Goal: Ask a question

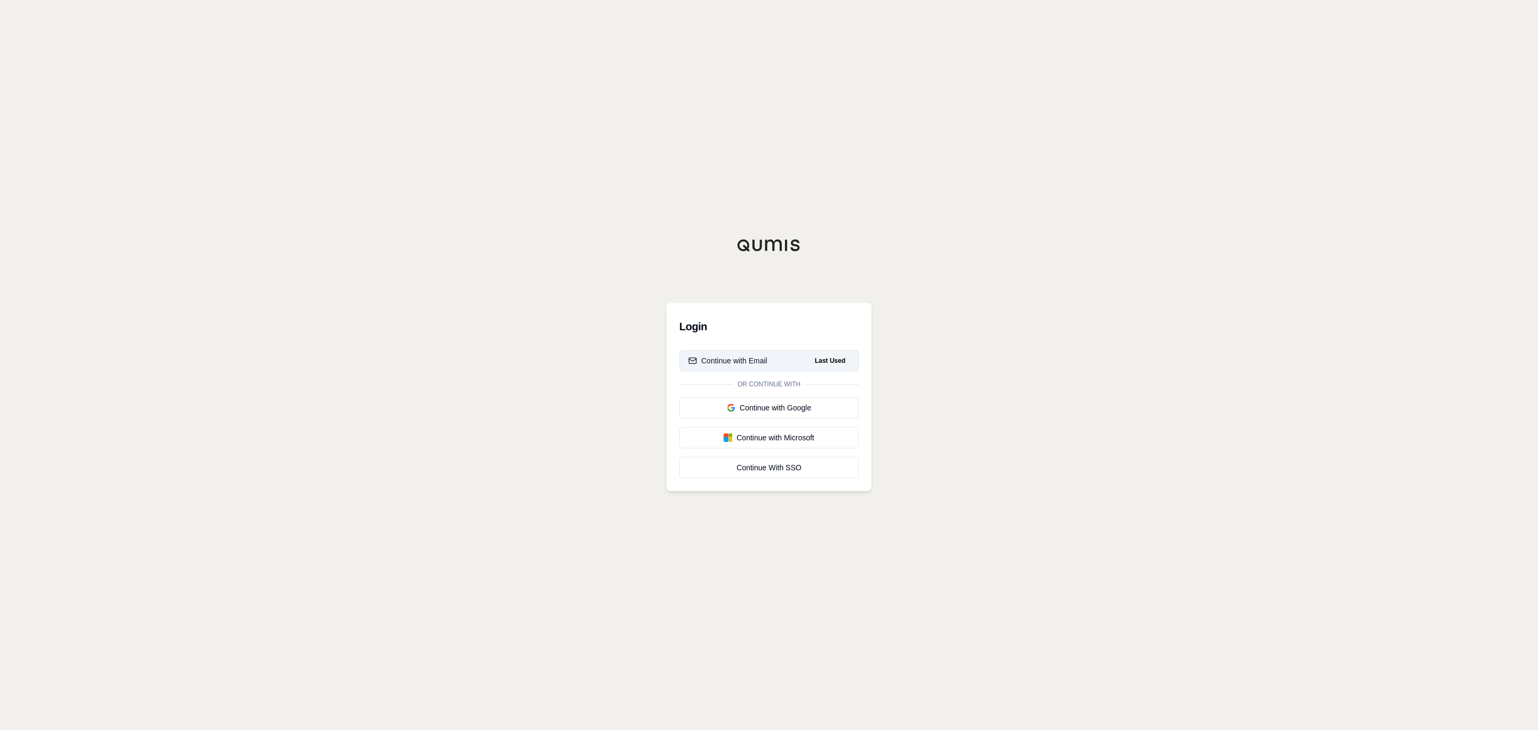
click at [769, 357] on button "Continue with Email Last Used" at bounding box center [768, 360] width 179 height 21
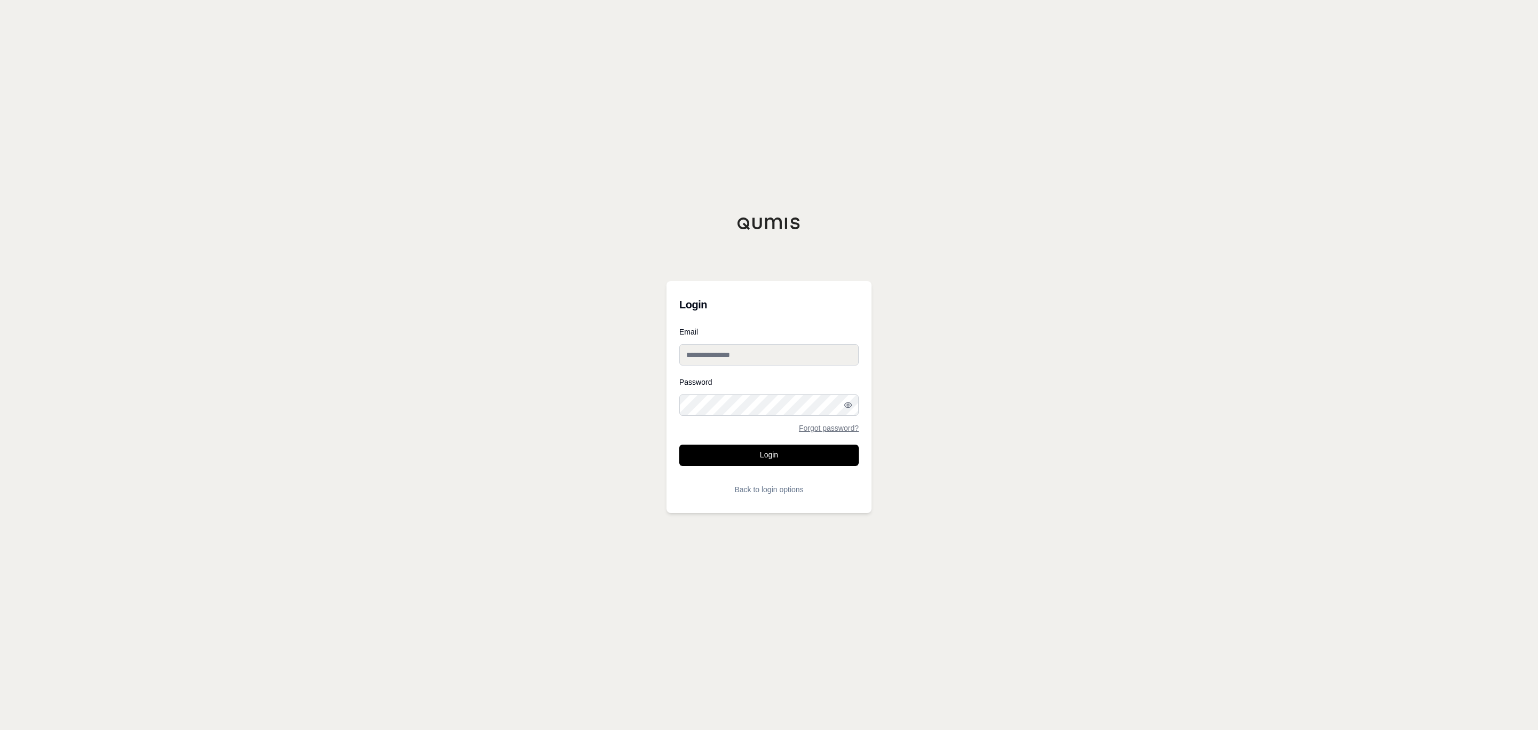
type input "**********"
click at [803, 459] on form "**********" at bounding box center [768, 414] width 179 height 172
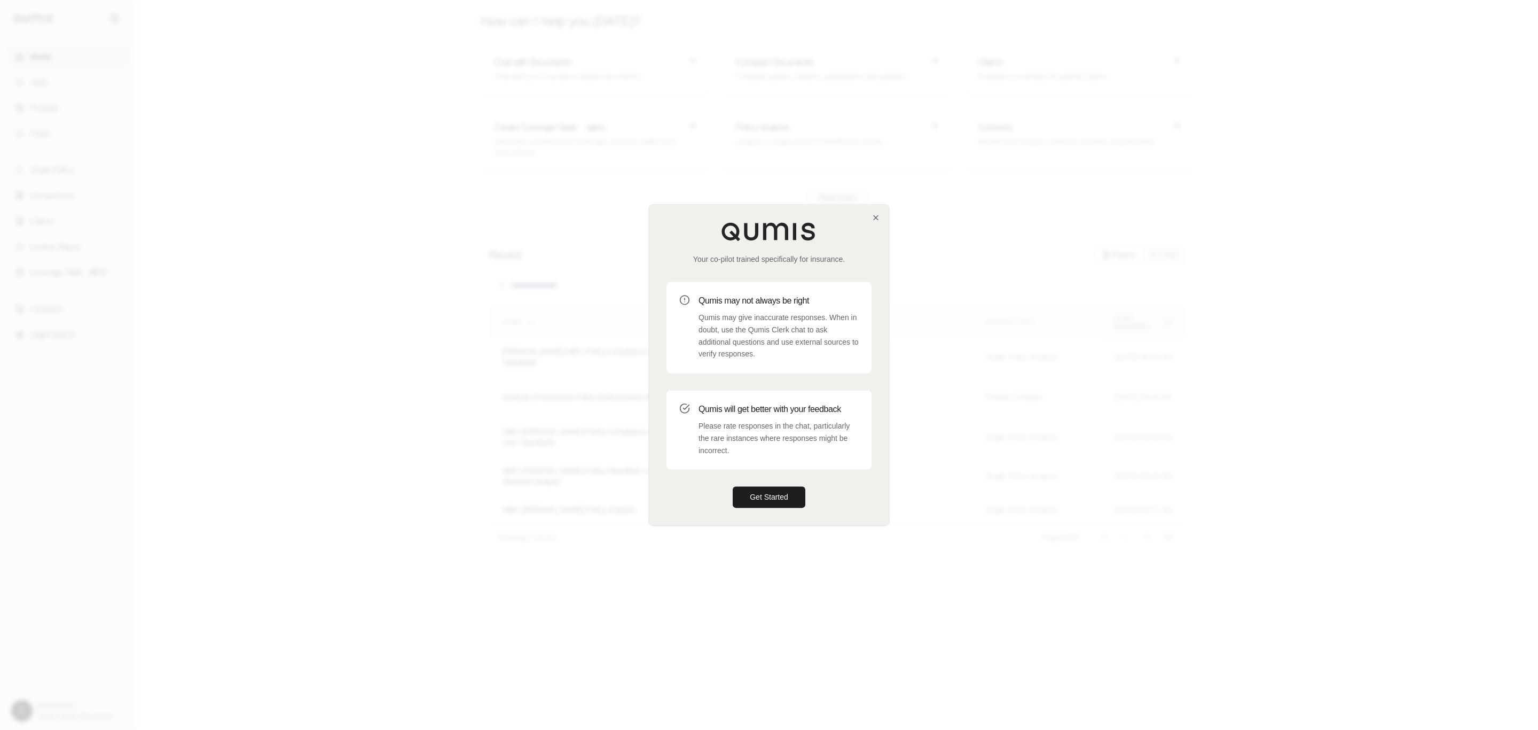
click at [837, 308] on div "Qumis may not always be right Qumis may give inaccurate responses. When in doub…" at bounding box center [779, 327] width 160 height 66
click at [877, 215] on icon "button" at bounding box center [876, 217] width 9 height 9
click at [877, 215] on body "Home Vault Prompts Chats Single Policy Comparisons Claims Custom Report Coverag…" at bounding box center [769, 365] width 1538 height 730
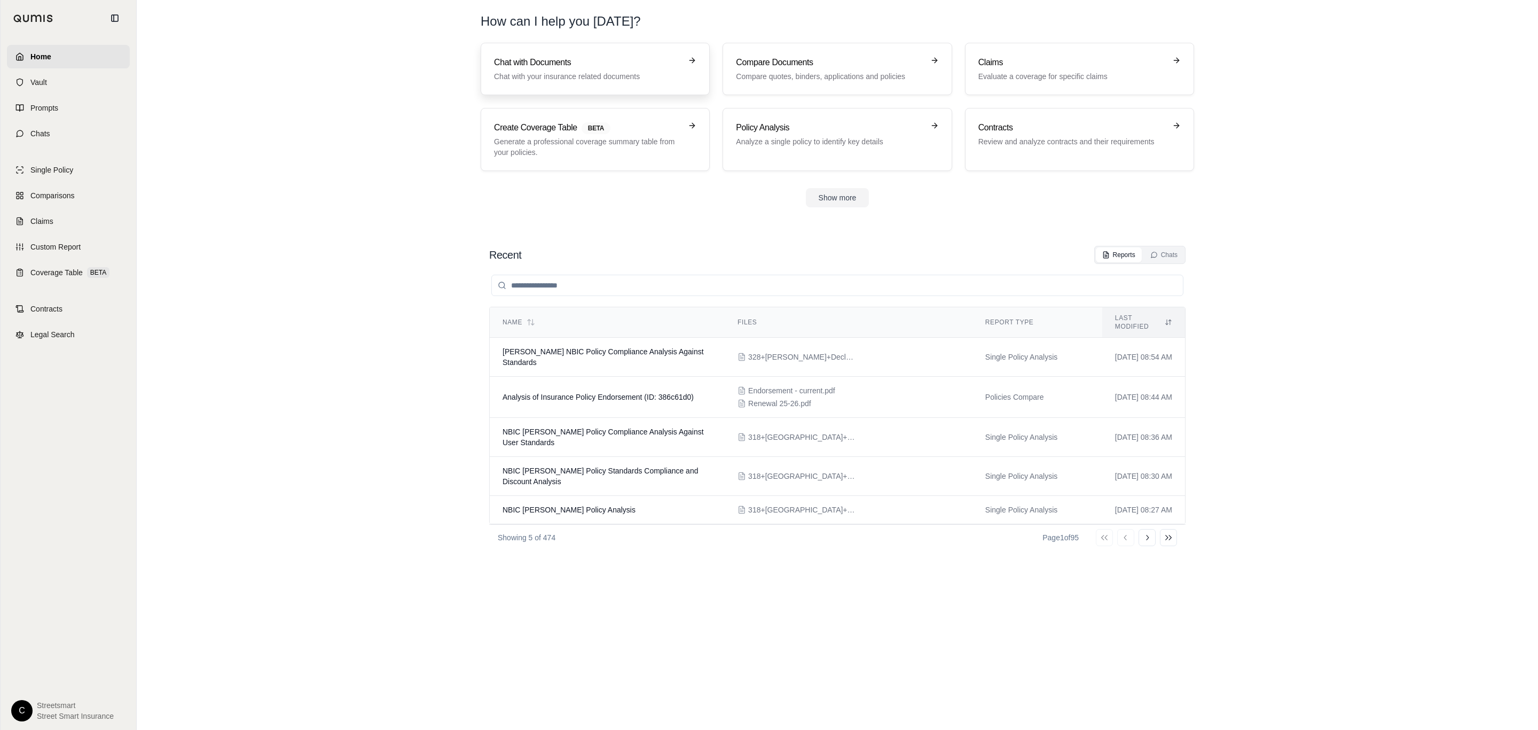
click at [599, 76] on p "Chat with your insurance related documents" at bounding box center [587, 76] width 187 height 11
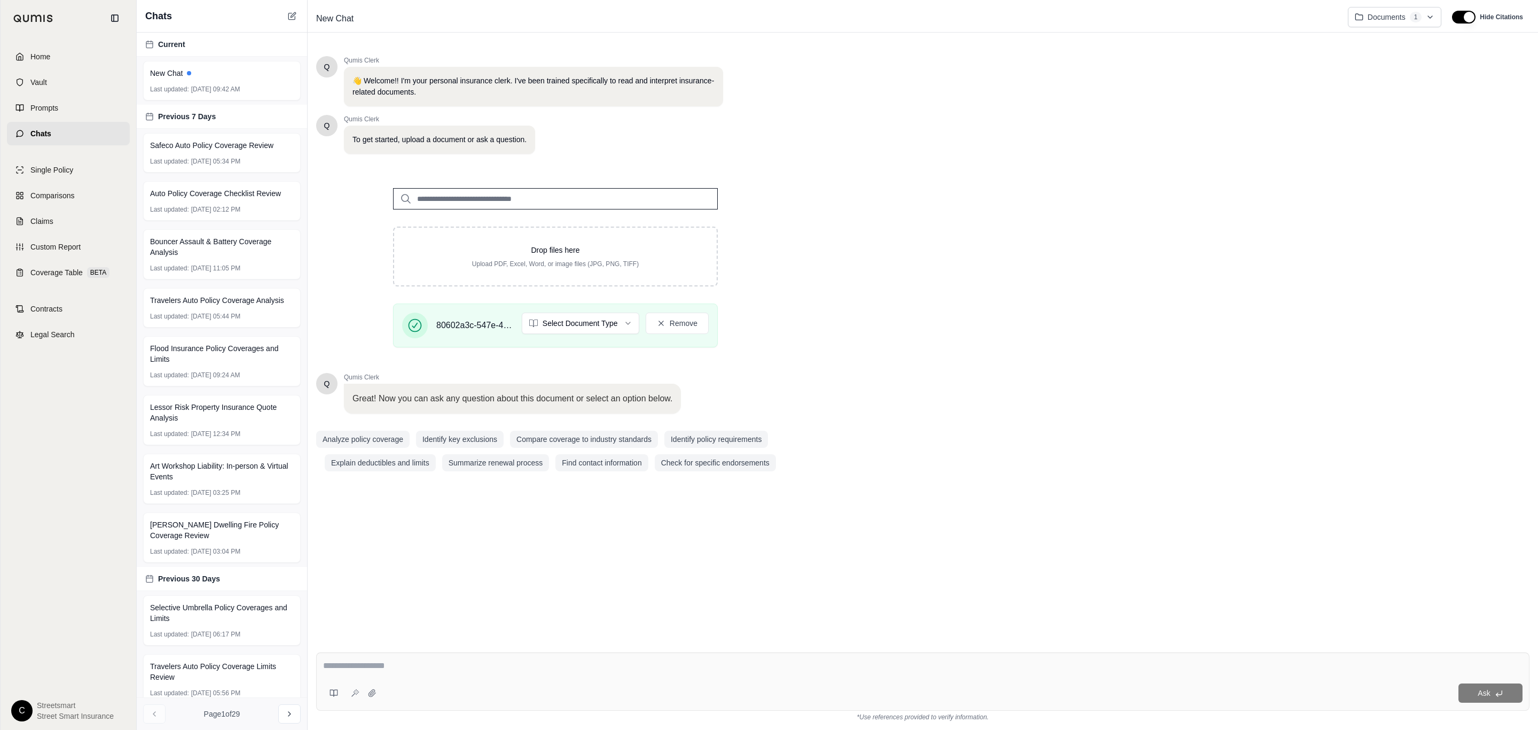
click at [629, 664] on textarea at bounding box center [922, 665] width 1199 height 13
paste textarea "**********"
click at [702, 678] on div "**********" at bounding box center [922, 674] width 1213 height 71
paste textarea "**********"
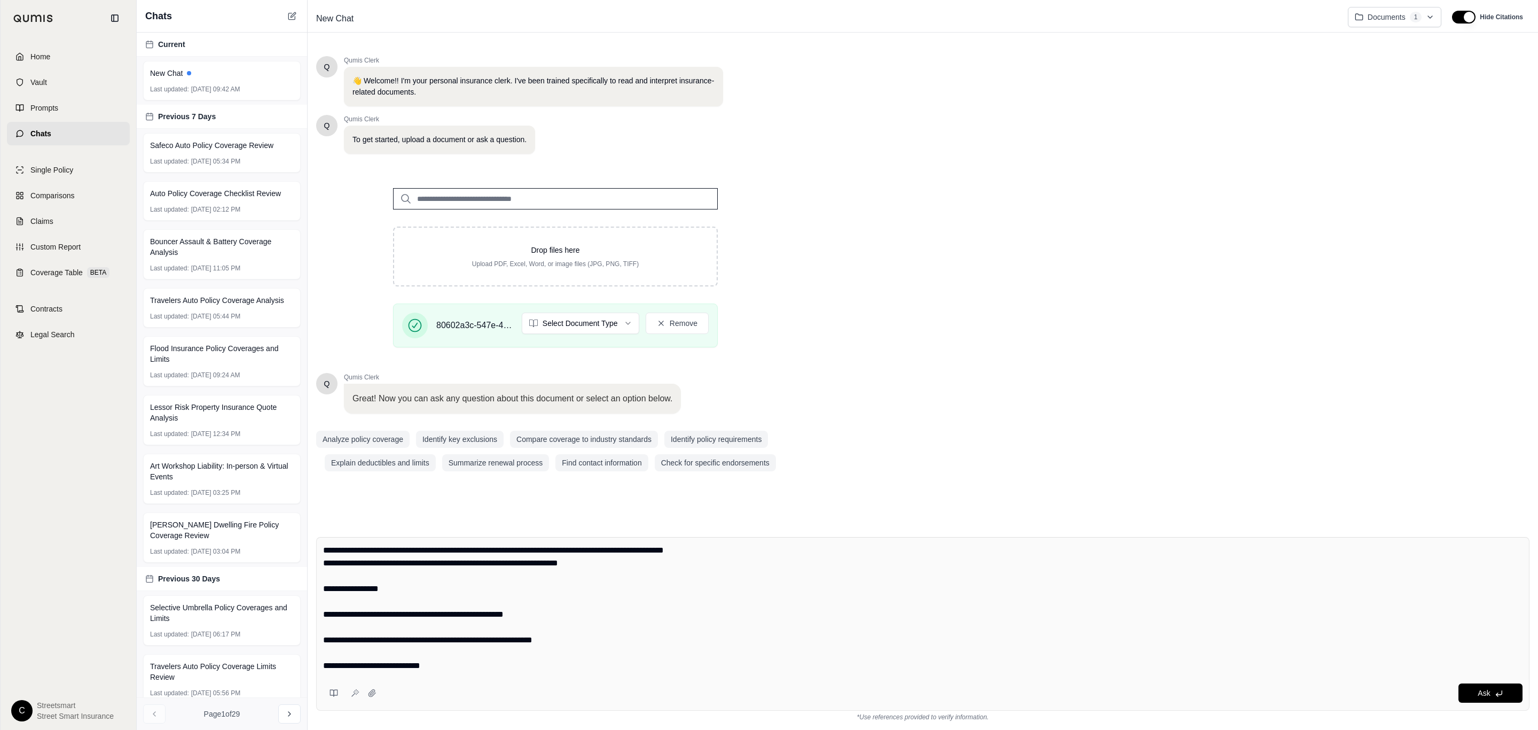
drag, startPoint x: 481, startPoint y: 563, endPoint x: 675, endPoint y: 567, distance: 194.5
click at [675, 567] on textarea "**********" at bounding box center [922, 608] width 1199 height 128
type textarea "**********"
click at [1502, 696] on button "Ask" at bounding box center [1491, 692] width 64 height 19
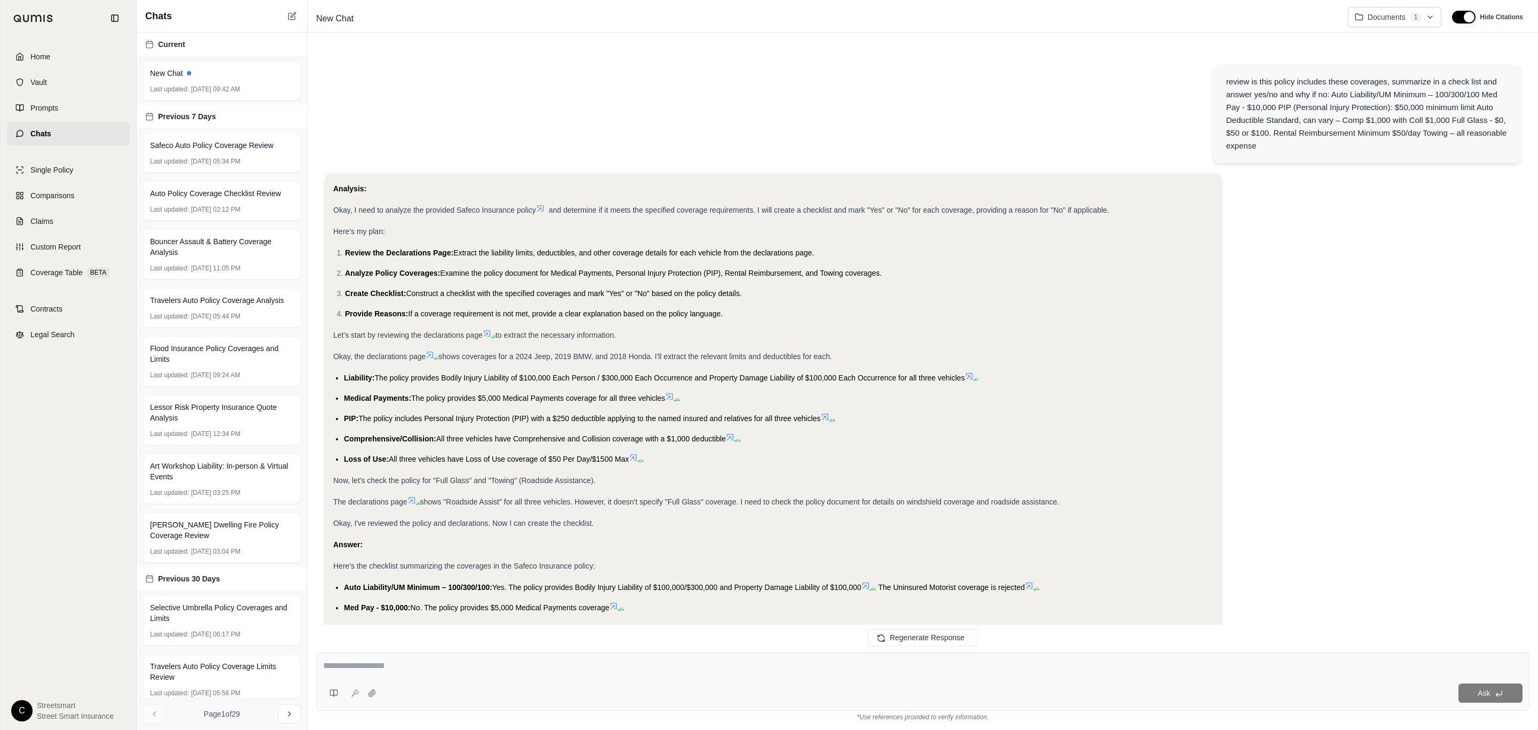
scroll to position [191, 0]
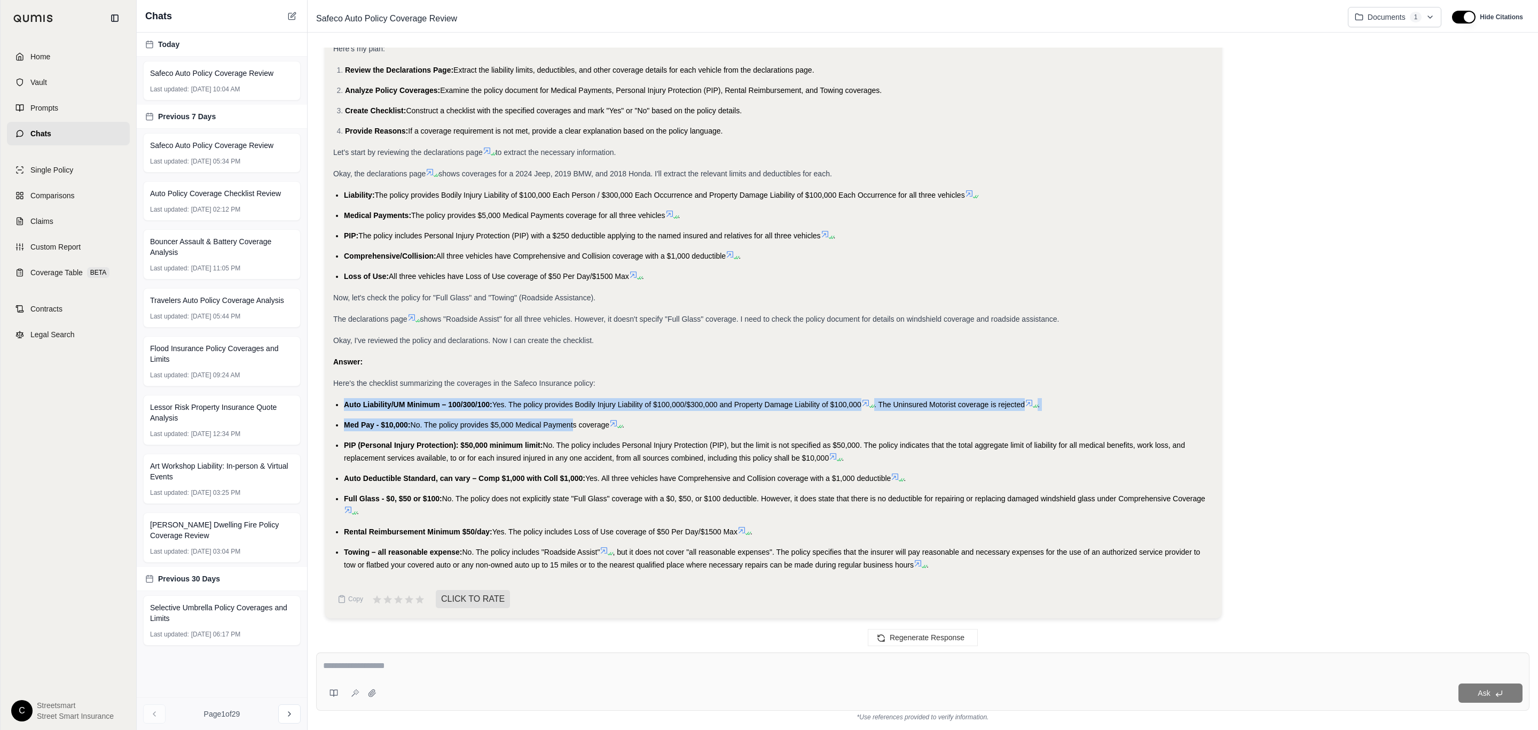
drag, startPoint x: 343, startPoint y: 395, endPoint x: 571, endPoint y: 415, distance: 229.0
click at [571, 415] on ul "Auto Liability/UM Minimum – 100/300/100: Yes. The policy provides Bodily Injury…" at bounding box center [773, 484] width 880 height 173
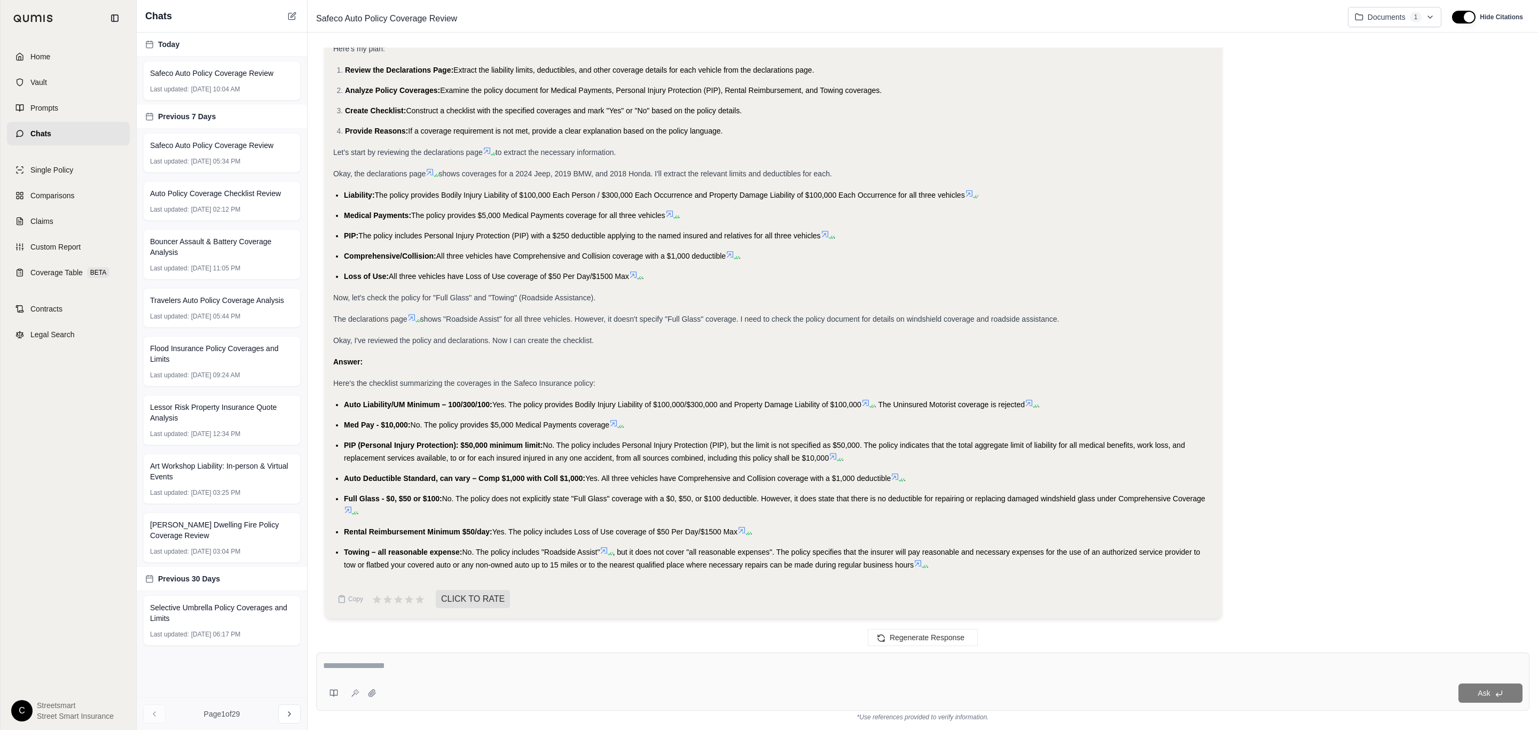
click at [683, 411] on ul "Auto Liability/UM Minimum – 100/300/100: Yes. The policy provides Bodily Injury…" at bounding box center [773, 484] width 880 height 173
drag, startPoint x: 344, startPoint y: 396, endPoint x: 864, endPoint y: 397, distance: 519.1
click at [864, 398] on li "Auto Liability/UM Minimum – 100/300/100: Yes. The policy provides Bodily Injury…" at bounding box center [778, 404] width 869 height 13
copy li "Auto Liability/UM Minimum – 100/300/100: Yes. The policy provides Bodily Injury…"
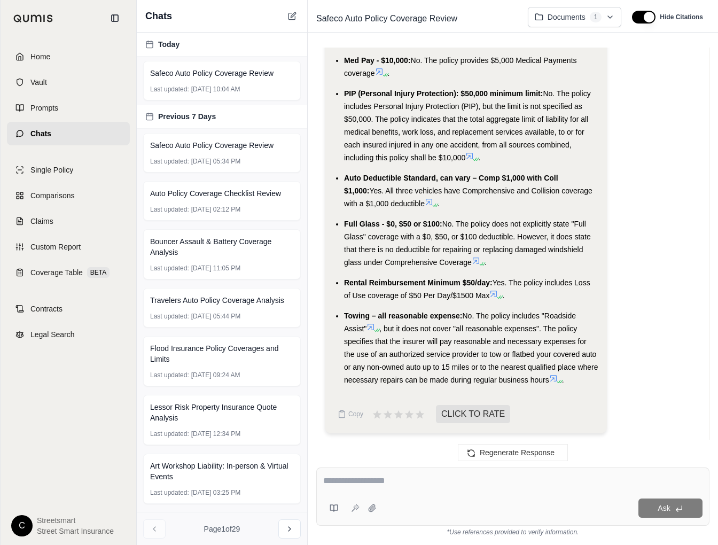
scroll to position [12, 0]
click at [346, 60] on ul "Auto Liability/UM Minimum – 100/300/100: Yes. The policy provides Bodily Injury…" at bounding box center [465, 197] width 265 height 378
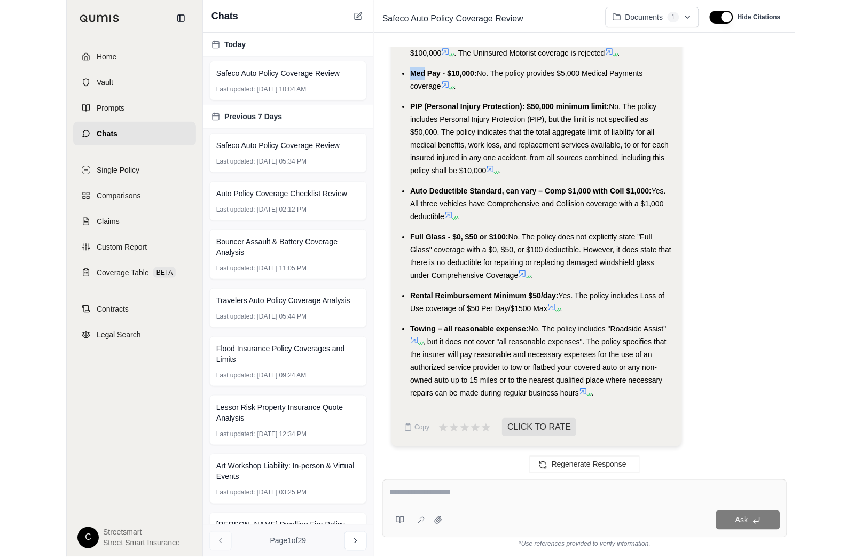
scroll to position [777, 0]
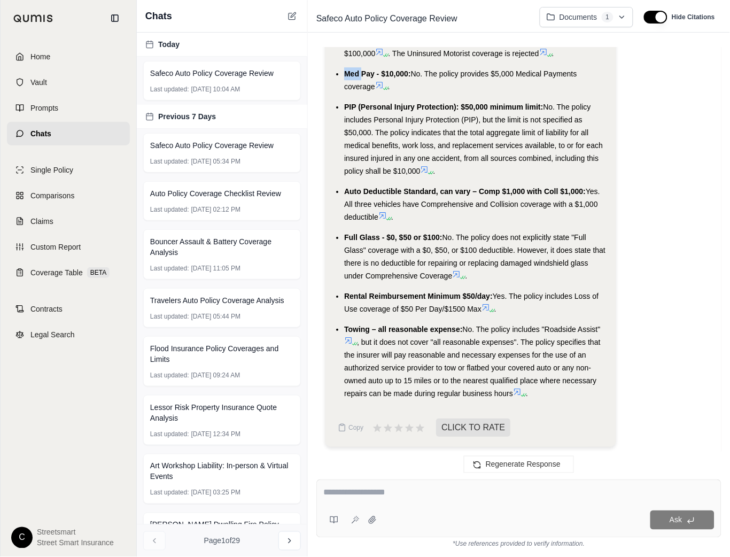
drag, startPoint x: 346, startPoint y: 60, endPoint x: 359, endPoint y: 64, distance: 14.4
click at [359, 64] on ul "Auto Liability/UM Minimum – 100/300/100: Yes. The policy provides Bodily Injury…" at bounding box center [470, 210] width 274 height 378
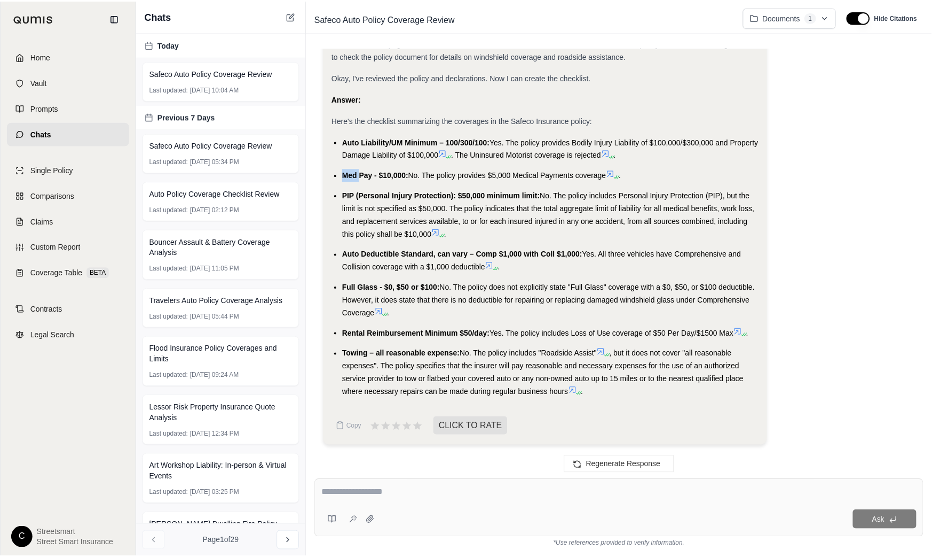
scroll to position [534, 0]
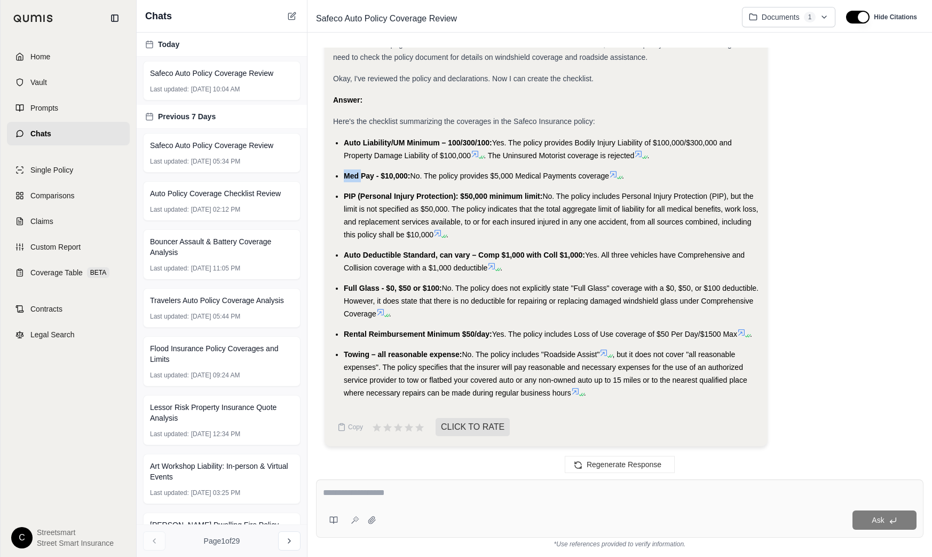
click at [350, 169] on li "Med Pay - $10,000: No. The policy provides $5,000 Medical Payments coverage ." at bounding box center [552, 175] width 416 height 13
click at [343, 156] on div at bounding box center [343, 156] width 0 height 0
click at [350, 168] on ul "Auto Liability/UM Minimum – 100/300/100: Yes. The policy provides Bodily Injury…" at bounding box center [546, 267] width 426 height 263
click at [571, 271] on li "Auto Deductible Standard, can vary – Comp $1,000 with Coll $1,000: Yes. All thr…" at bounding box center [552, 261] width 416 height 26
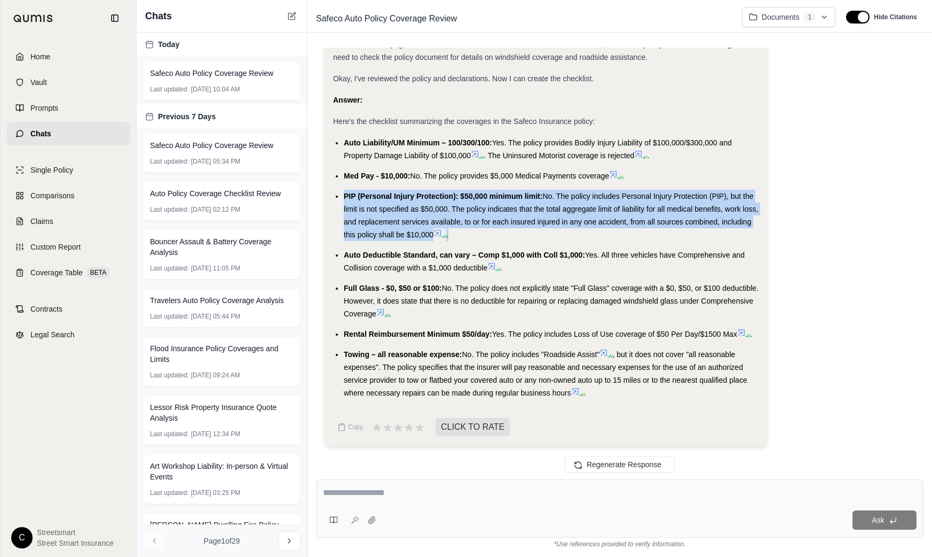
drag, startPoint x: 344, startPoint y: 193, endPoint x: 571, endPoint y: 235, distance: 231.3
click at [571, 235] on li "PIP (Personal Injury Protection): $50,000 minimum limit: No. The policy include…" at bounding box center [552, 215] width 416 height 51
copy li "PIP (Personal Injury Protection): $50,000 minimum limit: No. The policy include…"
click at [364, 258] on li "Auto Deductible Standard, can vary – Comp $1,000 with Coll $1,000: Yes. All thr…" at bounding box center [552, 261] width 416 height 26
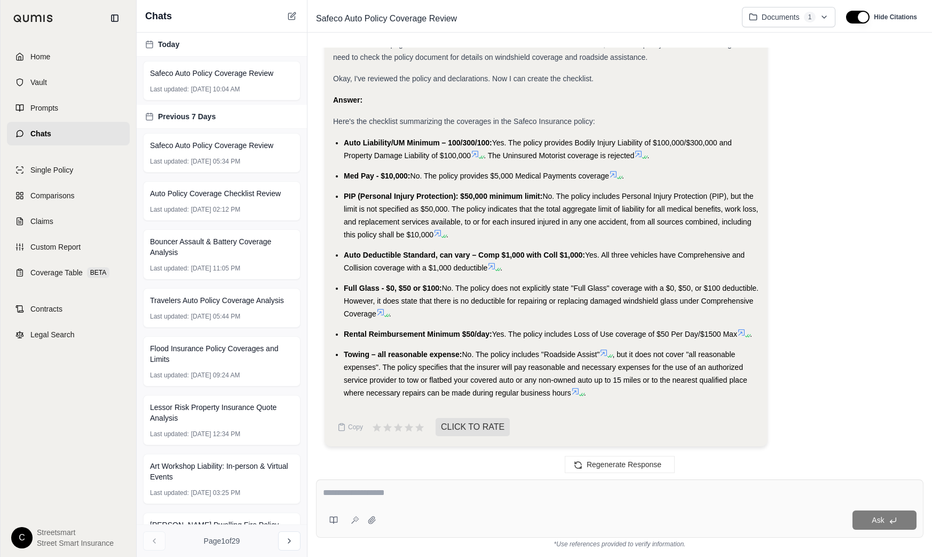
click at [359, 255] on span "Auto Deductible Standard, can vary – Comp $1,000 with Coll $1,000:" at bounding box center [464, 254] width 241 height 9
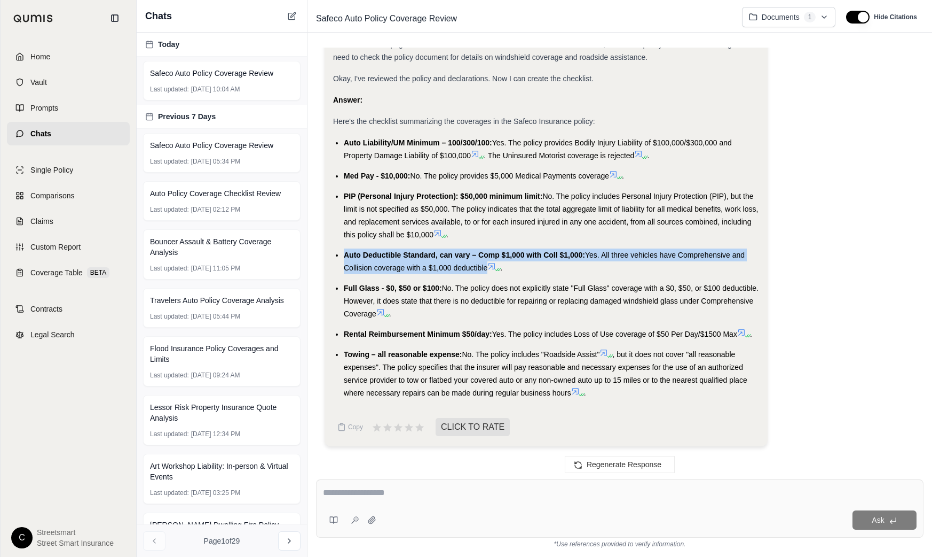
click at [359, 255] on span "Auto Deductible Standard, can vary – Comp $1,000 with Coll $1,000:" at bounding box center [464, 254] width 241 height 9
copy li "Auto Deductible Standard, can vary – Comp $1,000 with Coll $1,000: Yes. All thr…"
click at [351, 285] on span "Full Glass - $0, $50 or $100:" at bounding box center [393, 288] width 98 height 9
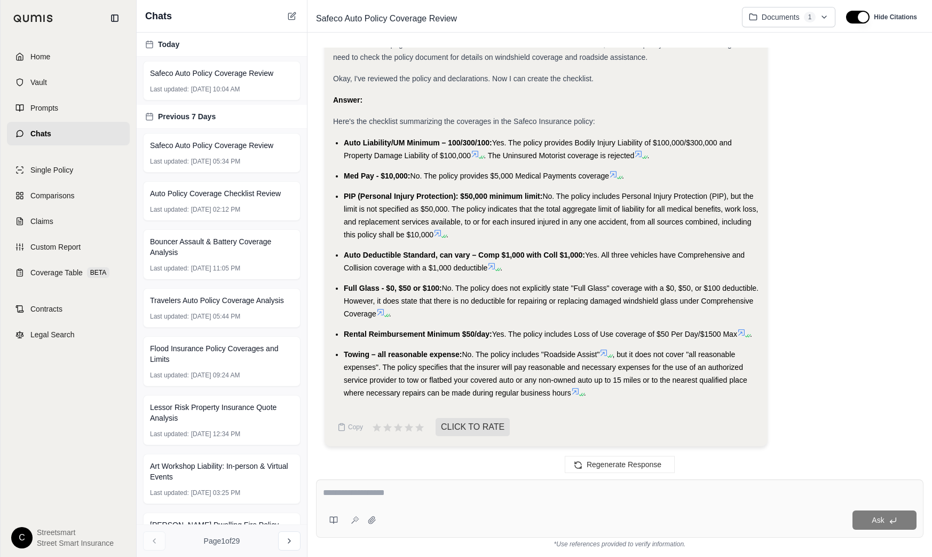
click at [351, 285] on span "Full Glass - $0, $50 or $100:" at bounding box center [393, 288] width 98 height 9
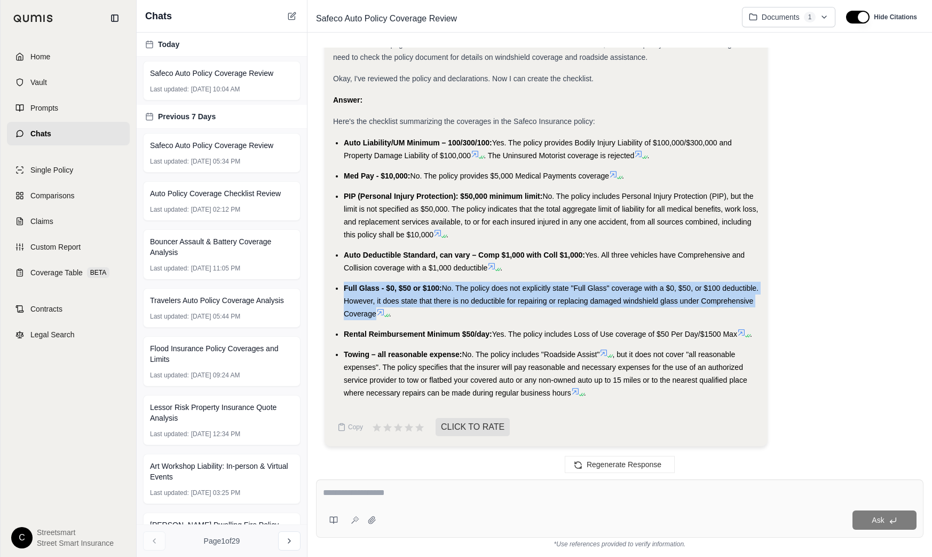
click at [351, 285] on span "Full Glass - $0, $50 or $100:" at bounding box center [393, 288] width 98 height 9
copy li "Full Glass - $0, $50 or $100: No. The policy does not explicitly state "Full Gl…"
click at [805, 292] on div "Analysis: Okay, I need to analyze the provided Safeco Insurance policy and dete…" at bounding box center [620, 46] width 591 height 815
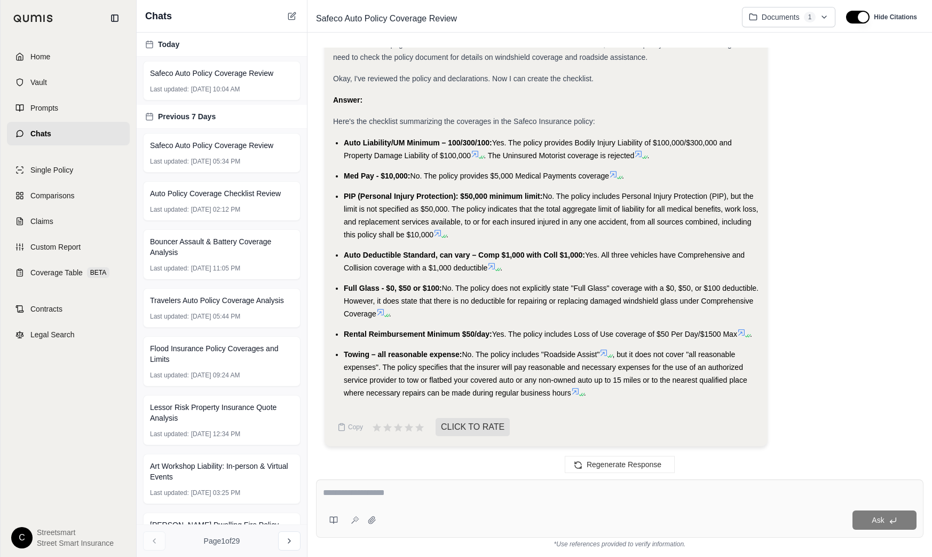
drag, startPoint x: 381, startPoint y: 294, endPoint x: 346, endPoint y: 283, distance: 37.0
click at [346, 283] on li "Full Glass - $0, $50 or $100: No. The policy does not explicitly state "Full Gl…" at bounding box center [552, 300] width 416 height 38
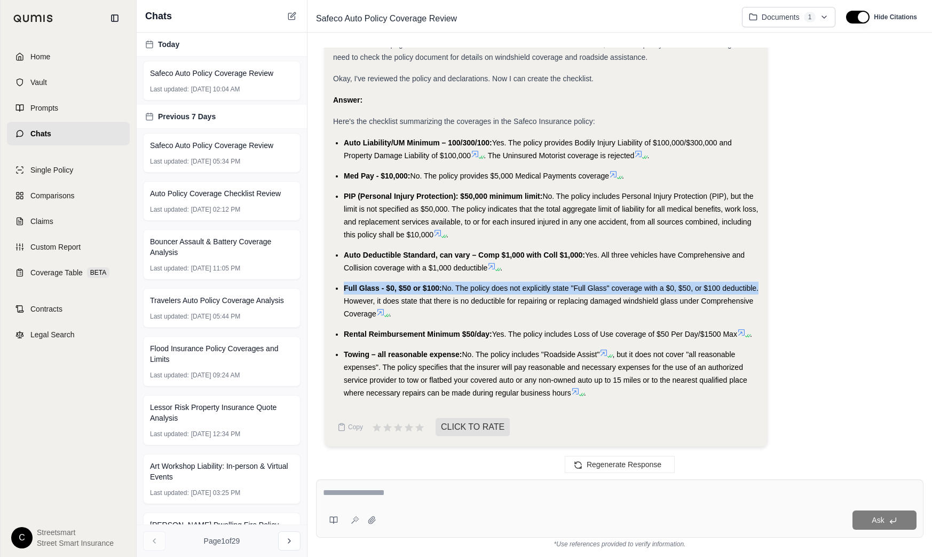
drag, startPoint x: 343, startPoint y: 285, endPoint x: 378, endPoint y: 301, distance: 38.0
click at [378, 301] on li "Full Glass - $0, $50 or $100: No. The policy does not explicitly state "Full Gl…" at bounding box center [552, 300] width 416 height 38
copy li "Full Glass - $0, $50 or $100: No. The policy does not explicitly state "Full Gl…"
click at [354, 334] on span "Rental Reimbursement Minimum $50/day:" at bounding box center [418, 334] width 148 height 9
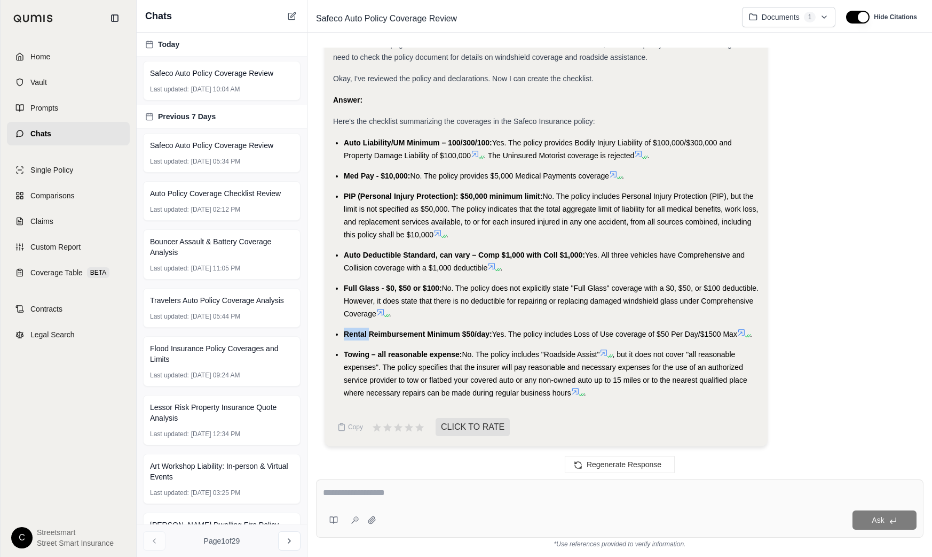
click at [354, 334] on span "Rental Reimbursement Minimum $50/day:" at bounding box center [418, 334] width 148 height 9
copy li "Rental Reimbursement Minimum $50/day: Yes. The policy includes Loss of Use cove…"
click at [419, 348] on li "Towing – all reasonable expense: No. The policy includes "Roadside Assist" , bu…" at bounding box center [552, 373] width 416 height 51
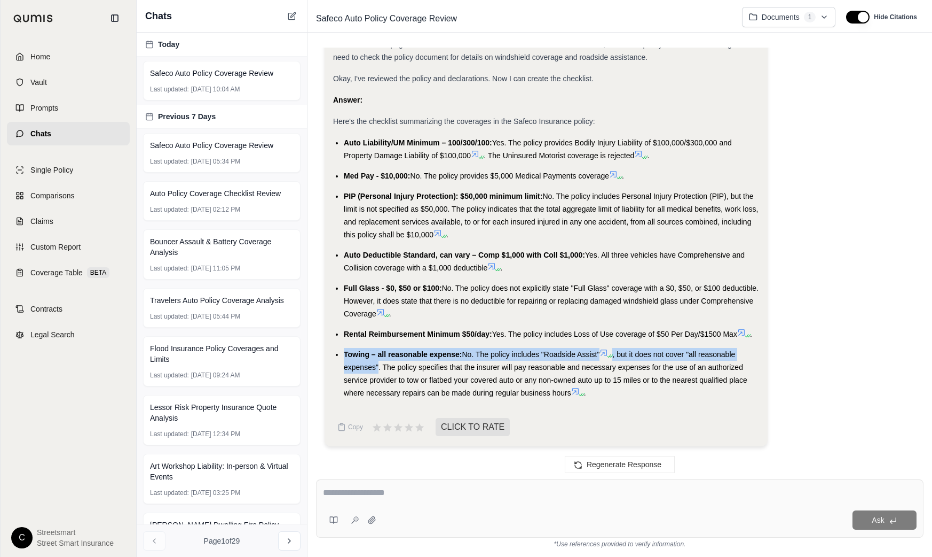
drag, startPoint x: 344, startPoint y: 351, endPoint x: 379, endPoint y: 365, distance: 37.2
click at [379, 365] on li "Towing – all reasonable expense: No. The policy includes "Roadside Assist" , bu…" at bounding box center [552, 373] width 416 height 51
copy li "Towing – all reasonable expense: No. The policy includes "Roadside Assist" , bu…"
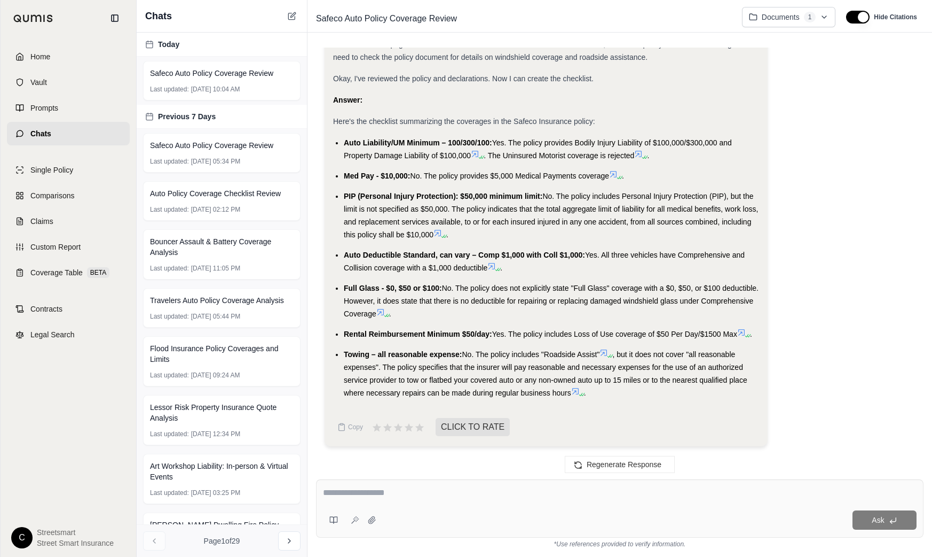
click at [403, 498] on textarea at bounding box center [620, 492] width 594 height 13
type textarea "**********"
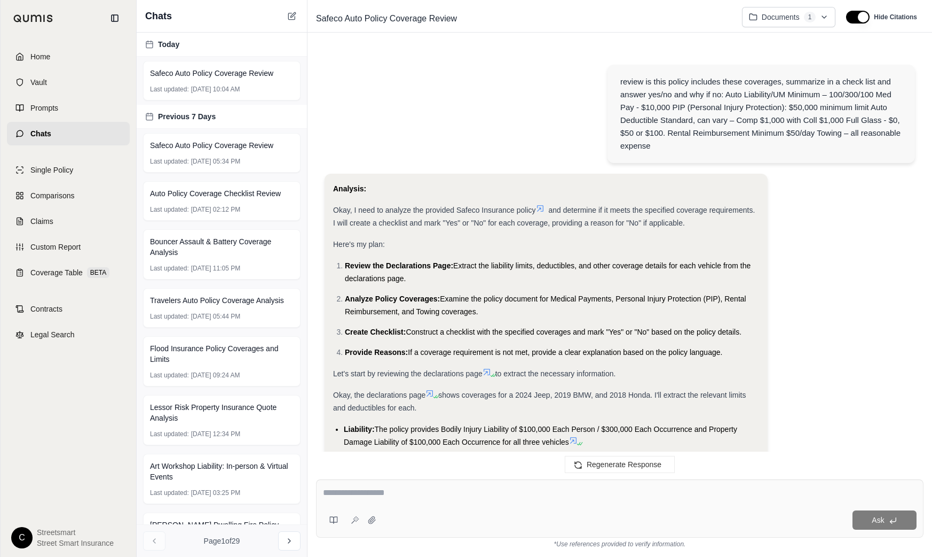
scroll to position [1112, 0]
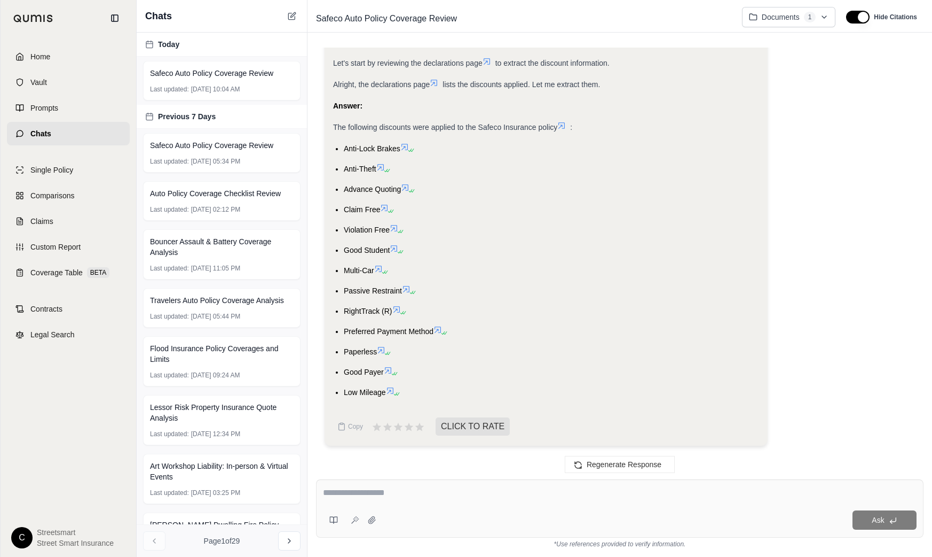
drag, startPoint x: 341, startPoint y: 145, endPoint x: 389, endPoint y: 392, distance: 251.4
click at [389, 392] on ul "Anti-Lock Brakes Anti-Theft Advance Quoting Claim Free Violation Free Good Stud…" at bounding box center [546, 270] width 426 height 256
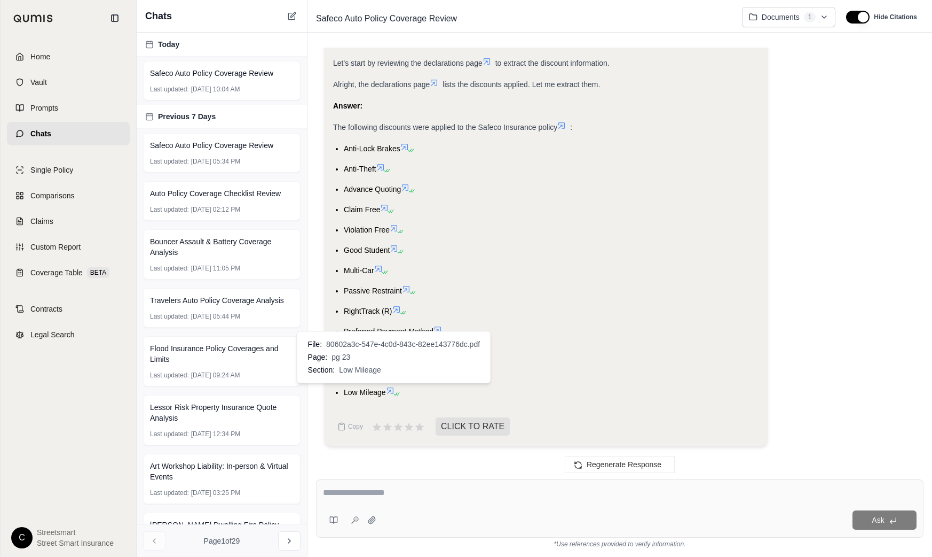
copy ul "Anti-Lock Brakes Anti-Theft Advance Quoting Claim Free Violation Free Good Stud…"
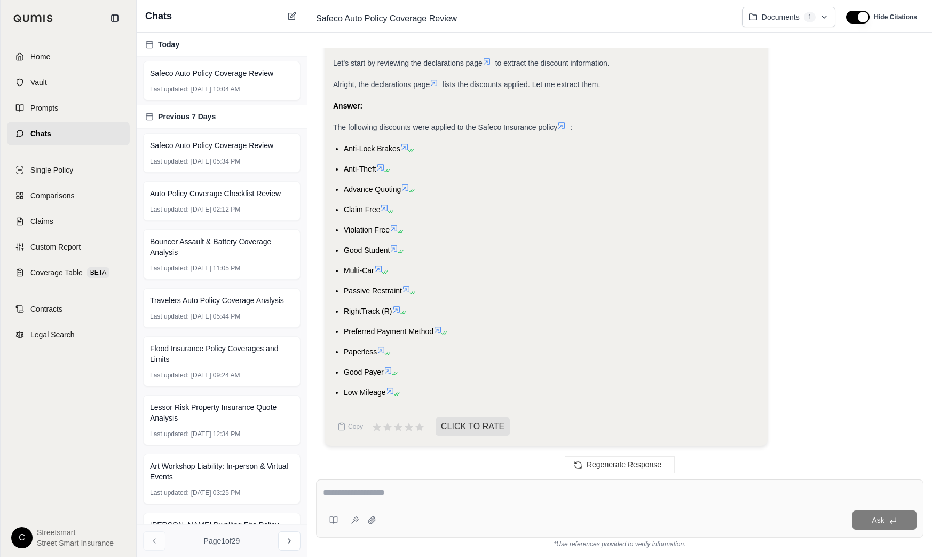
click at [813, 304] on div "Analysis: Okay, I need to identify and list the discounts applied to the Safeco…" at bounding box center [620, 192] width 591 height 524
